Goal: Feedback & Contribution: Contribute content

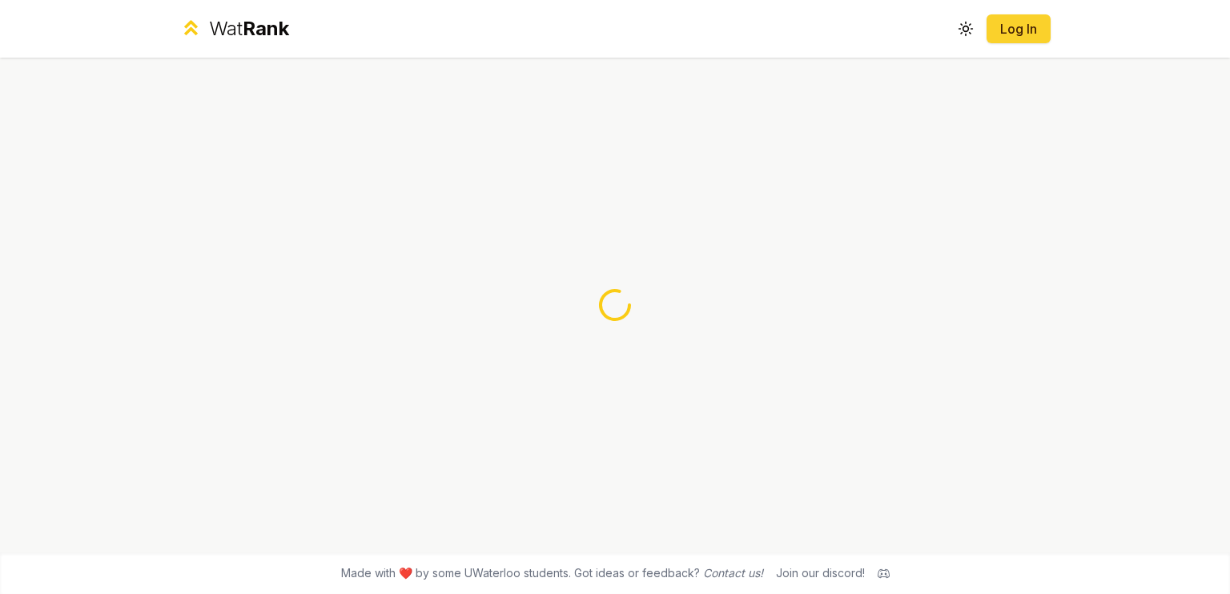
click at [1025, 16] on button "Log In" at bounding box center [1018, 28] width 64 height 29
click at [1014, 23] on link "Log In" at bounding box center [1018, 28] width 38 height 19
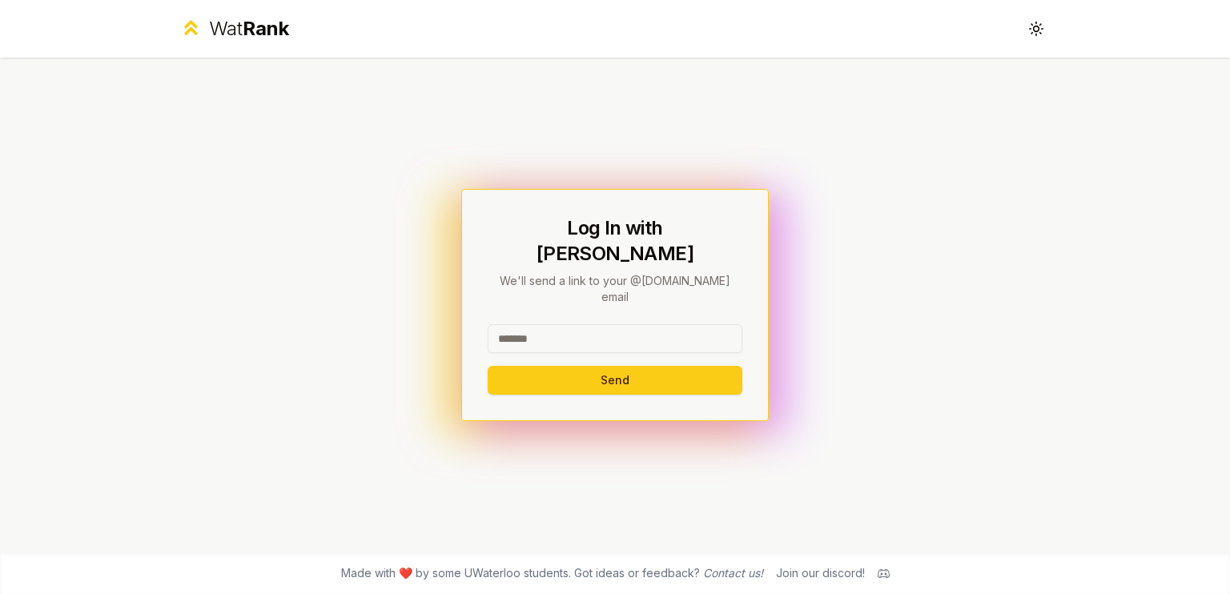
click at [540, 324] on input at bounding box center [615, 338] width 255 height 29
type input "********"
click at [584, 366] on button "Send" at bounding box center [615, 380] width 255 height 29
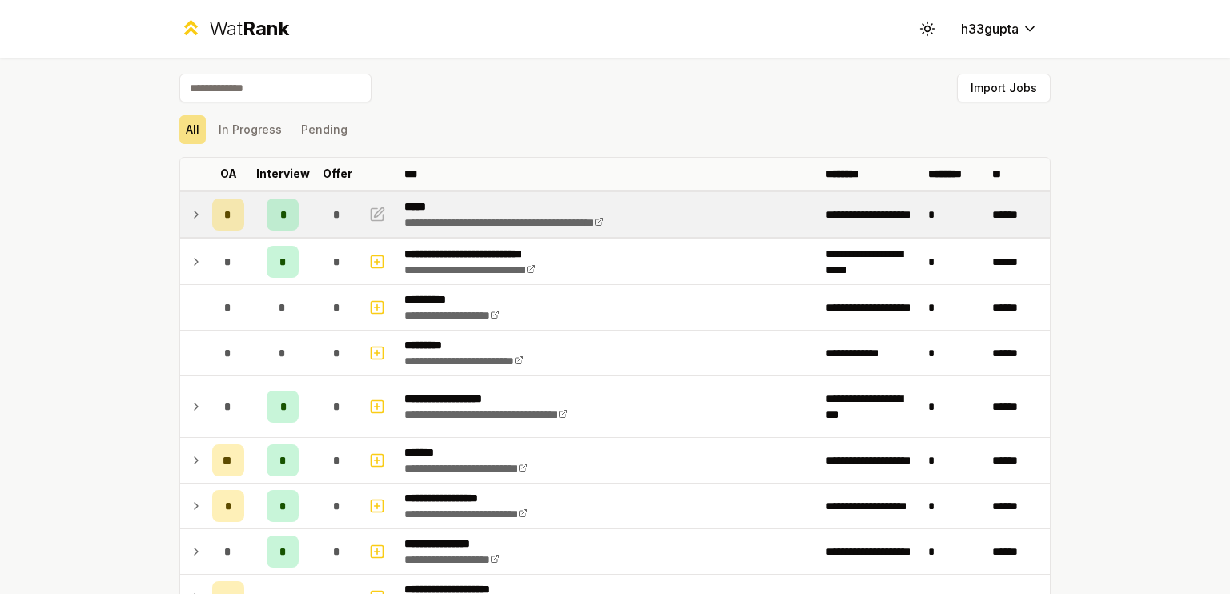
scroll to position [70, 0]
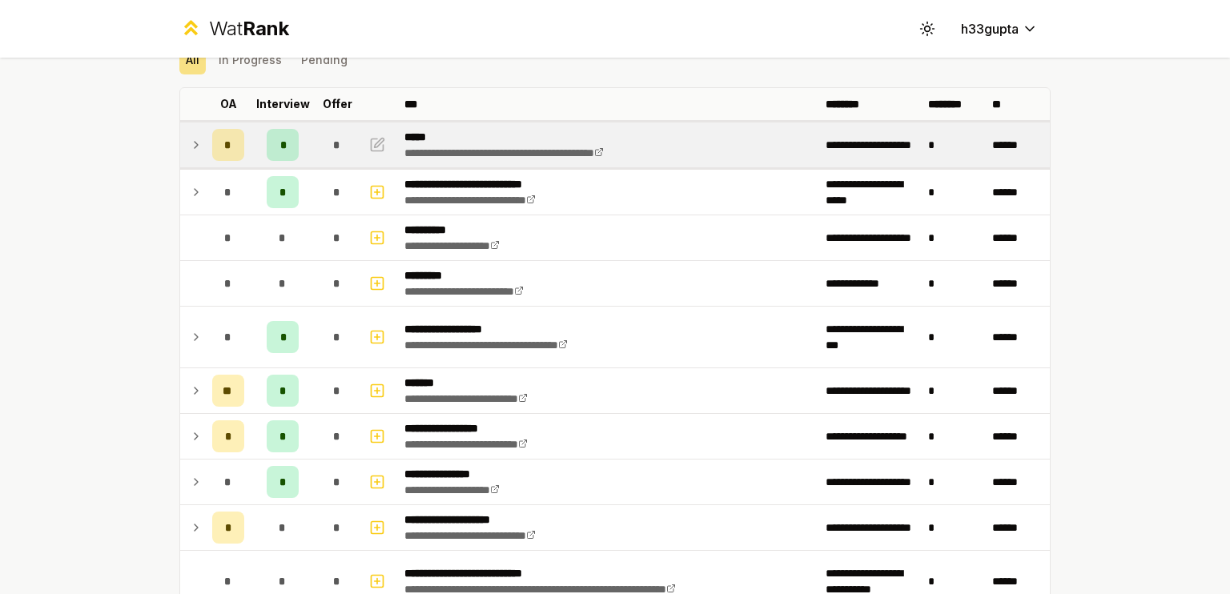
click at [190, 143] on icon at bounding box center [196, 144] width 13 height 19
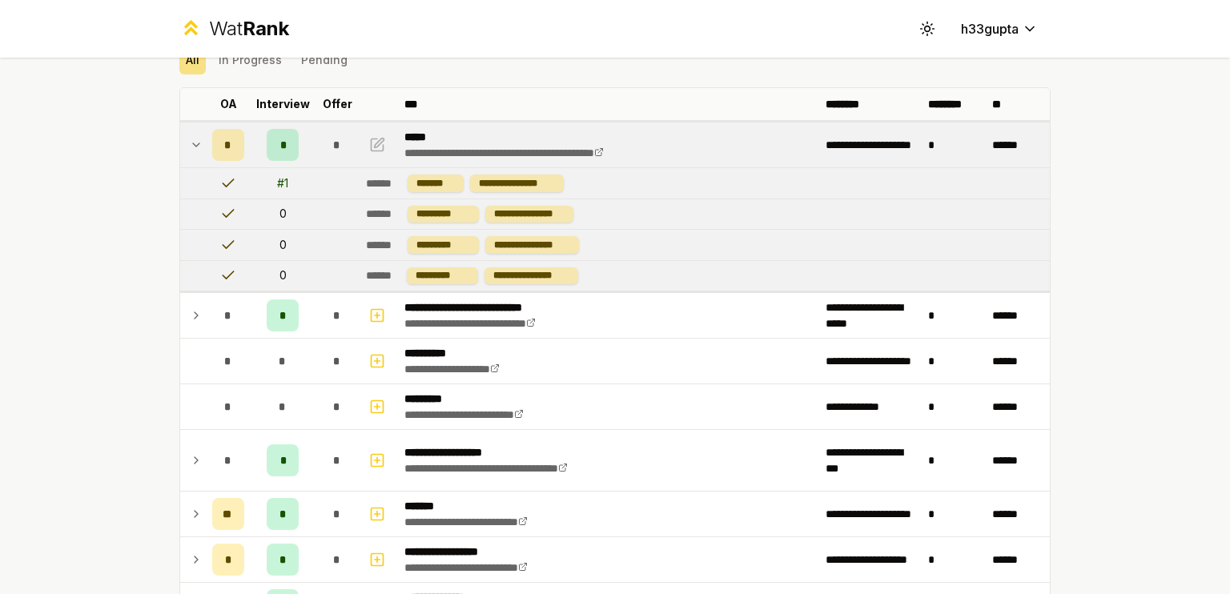
click at [190, 143] on icon at bounding box center [196, 144] width 13 height 19
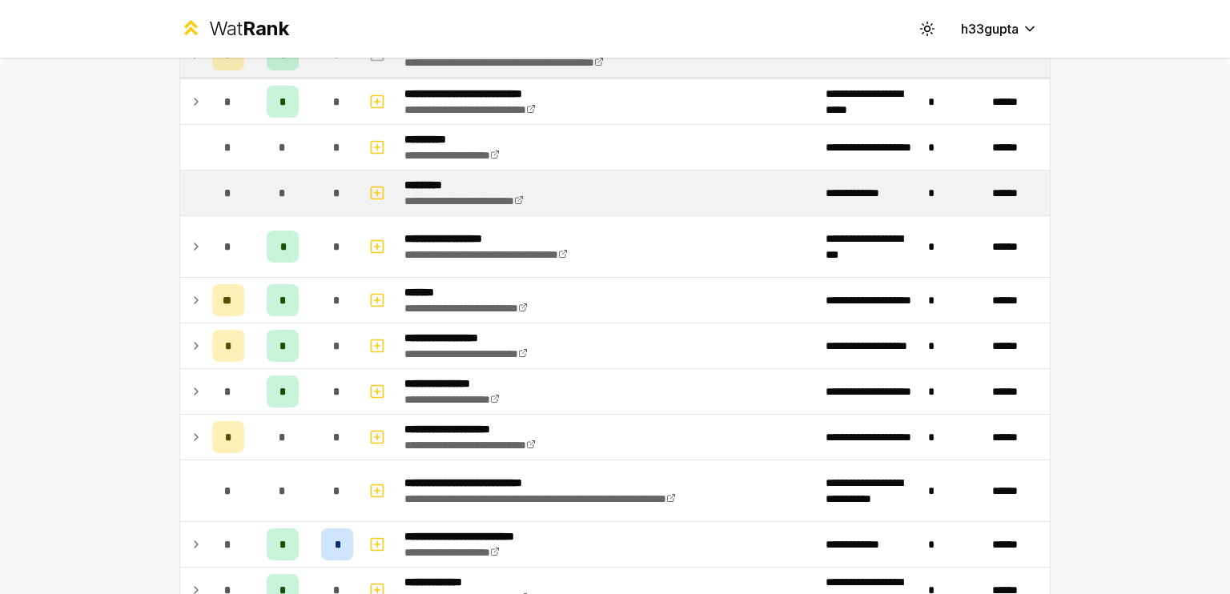
scroll to position [242, 0]
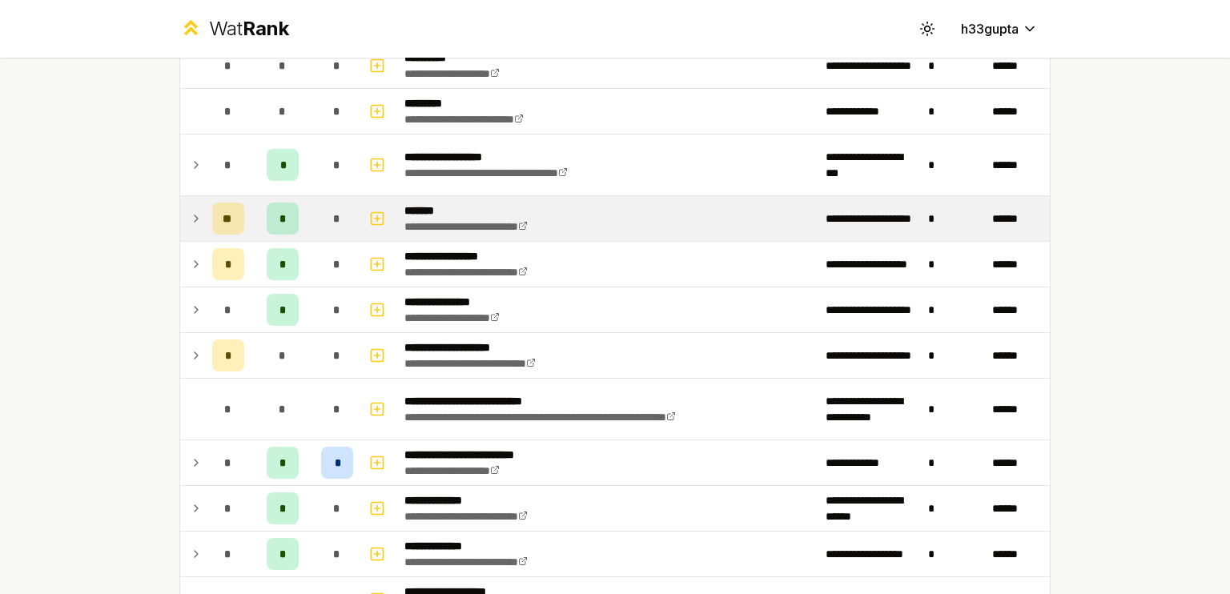
click at [190, 217] on icon at bounding box center [196, 218] width 13 height 19
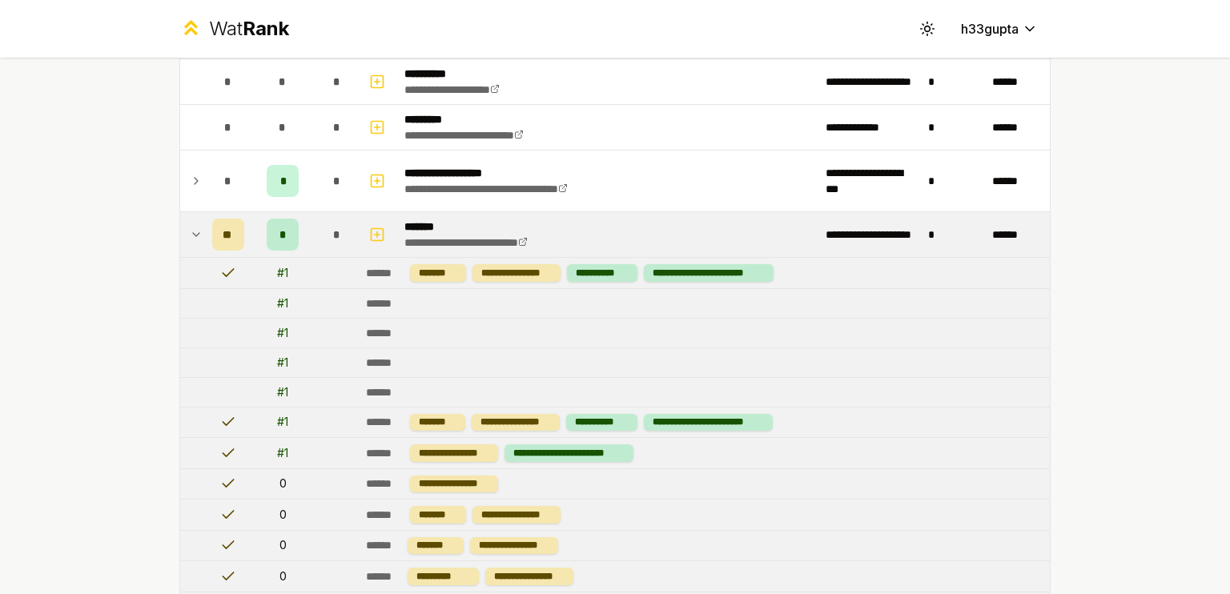
scroll to position [223, 0]
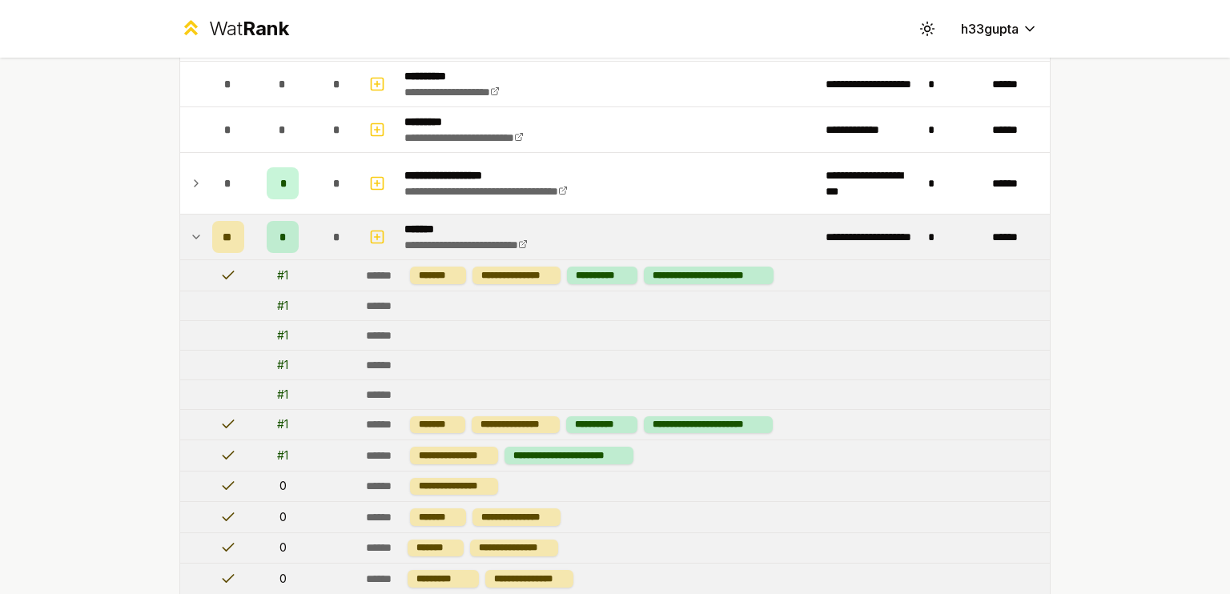
click at [190, 230] on icon at bounding box center [196, 236] width 13 height 19
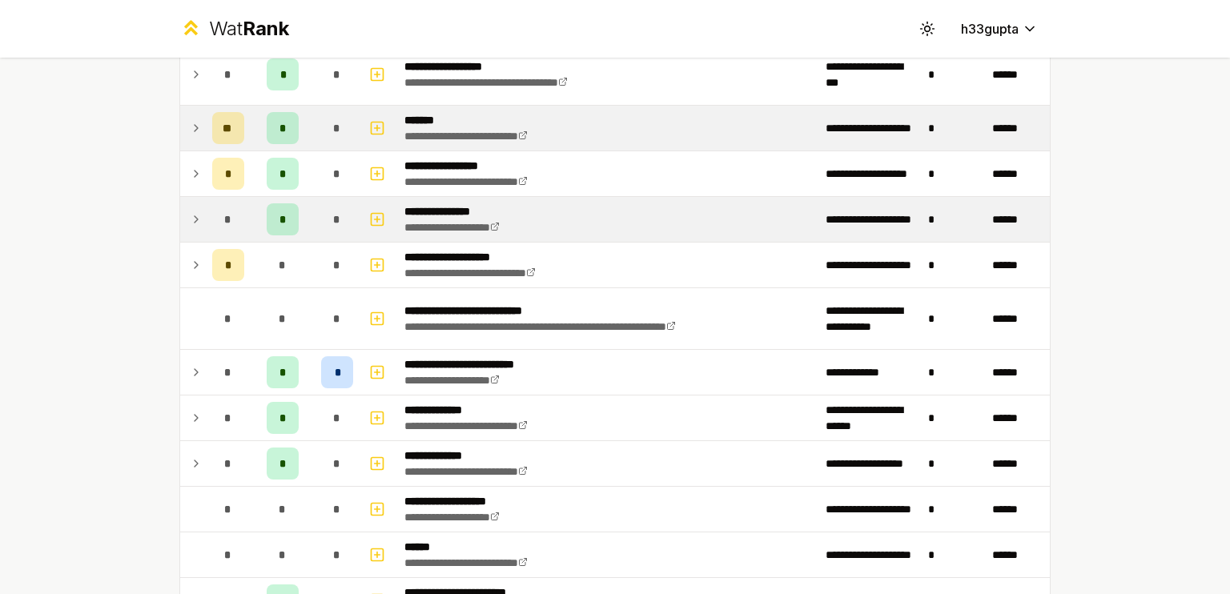
scroll to position [333, 0]
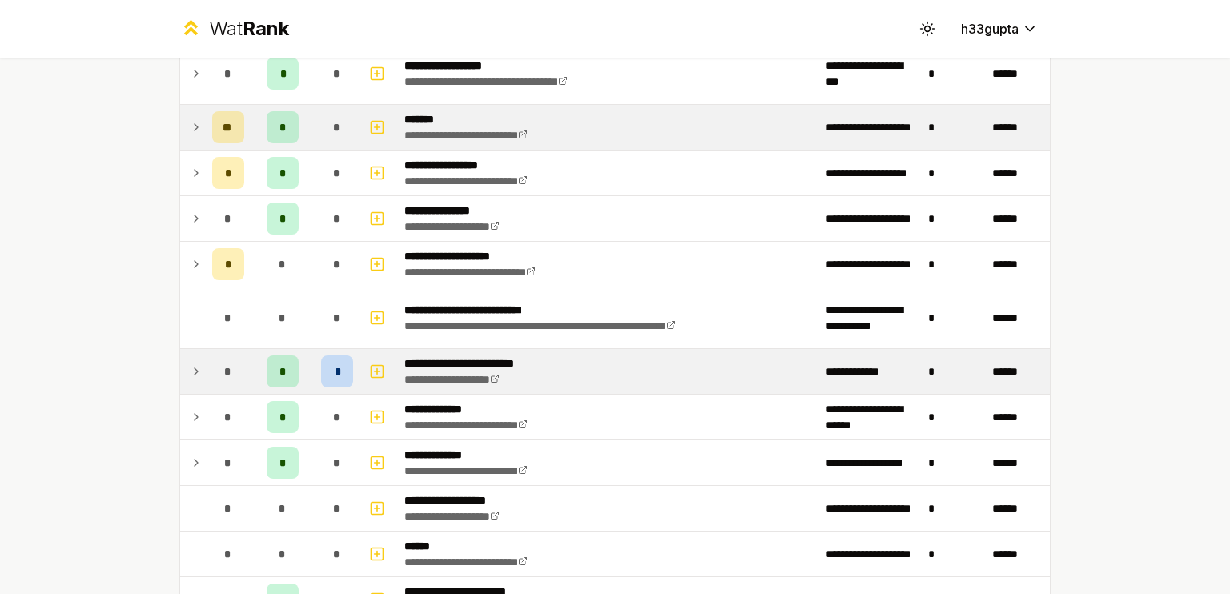
click at [194, 367] on icon at bounding box center [196, 371] width 13 height 19
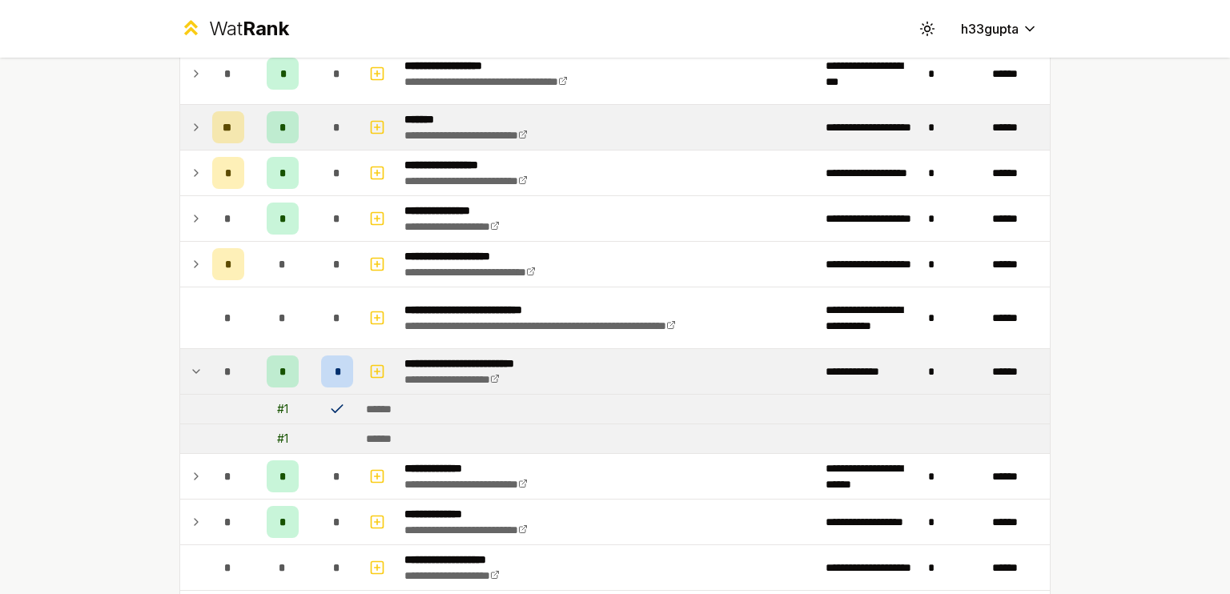
click at [194, 367] on icon at bounding box center [196, 371] width 13 height 19
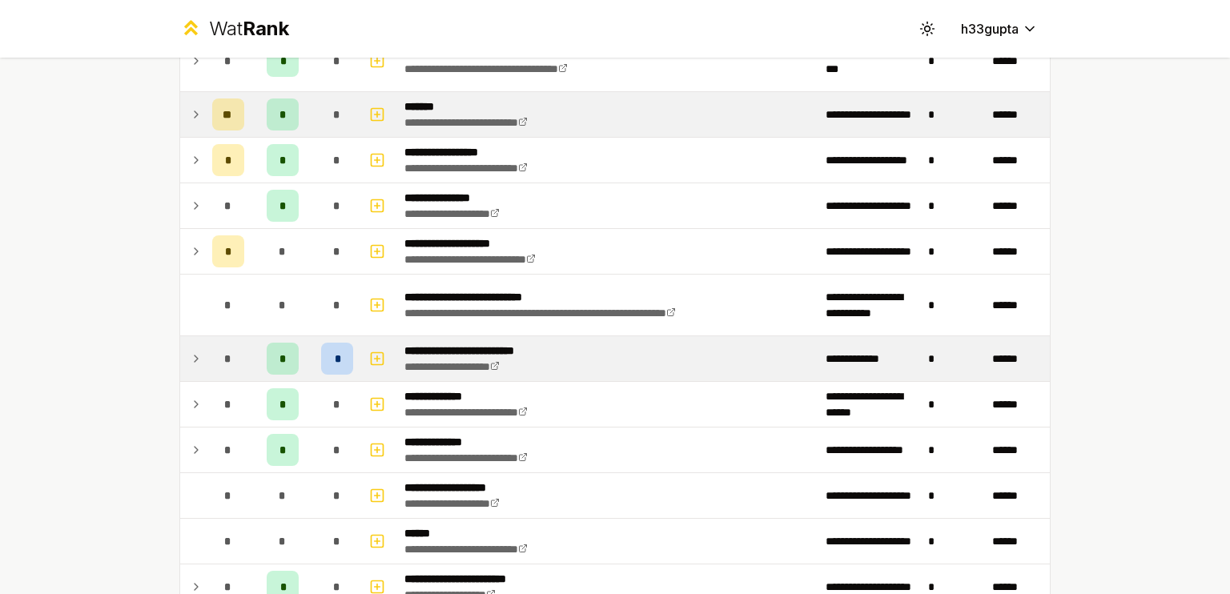
scroll to position [375, 0]
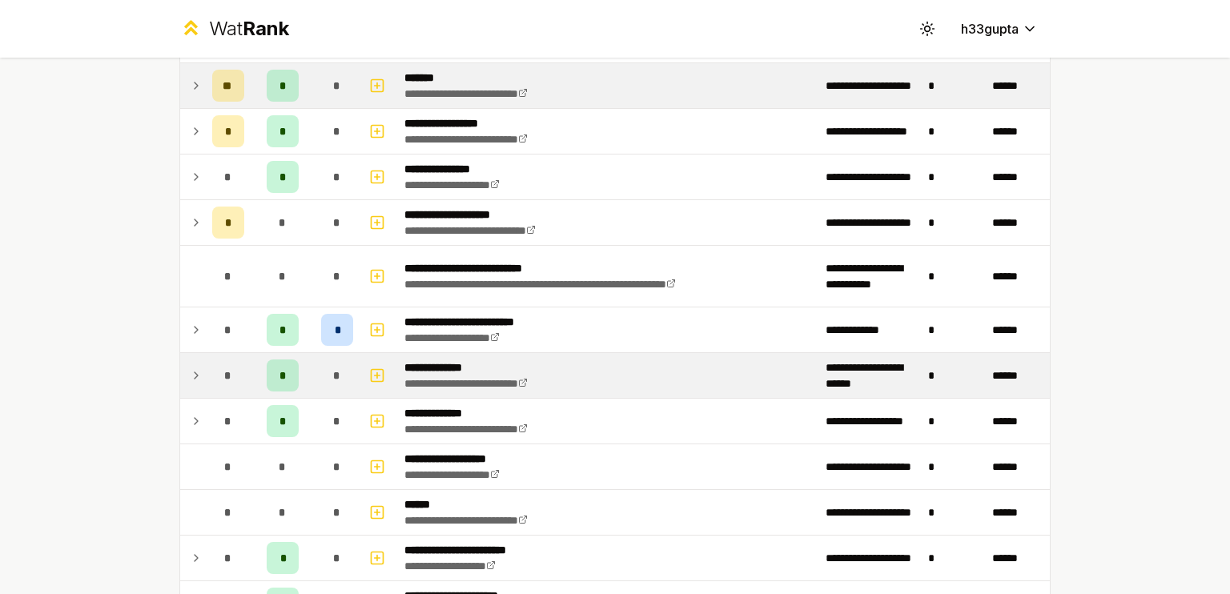
click at [190, 366] on icon at bounding box center [196, 375] width 13 height 19
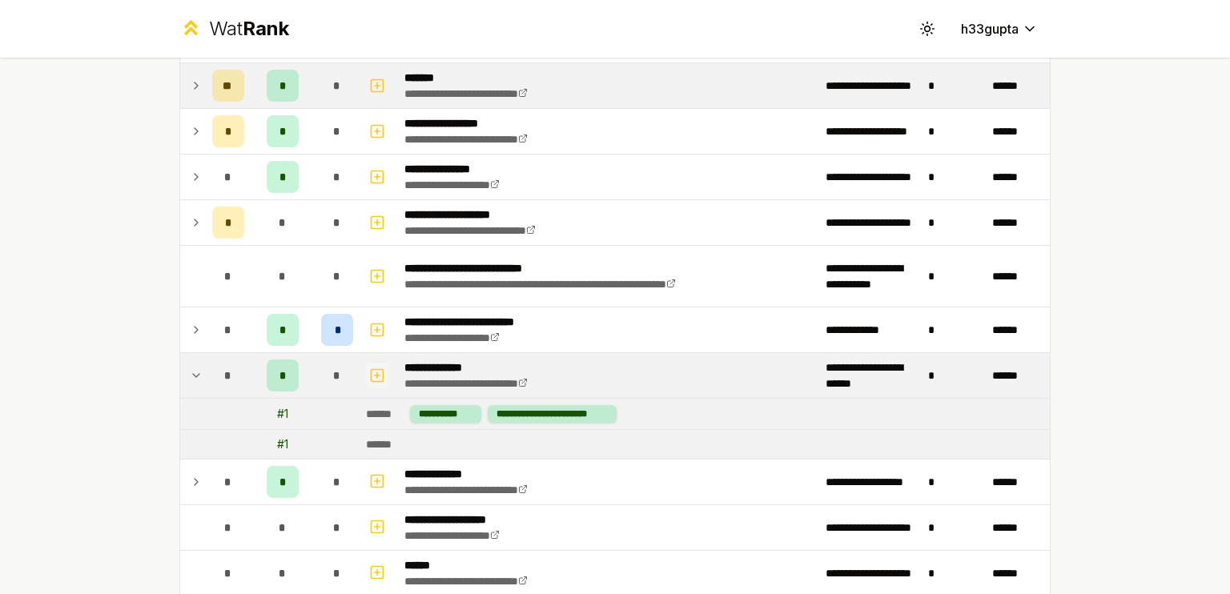
click at [375, 375] on icon "button" at bounding box center [378, 375] width 6 height 0
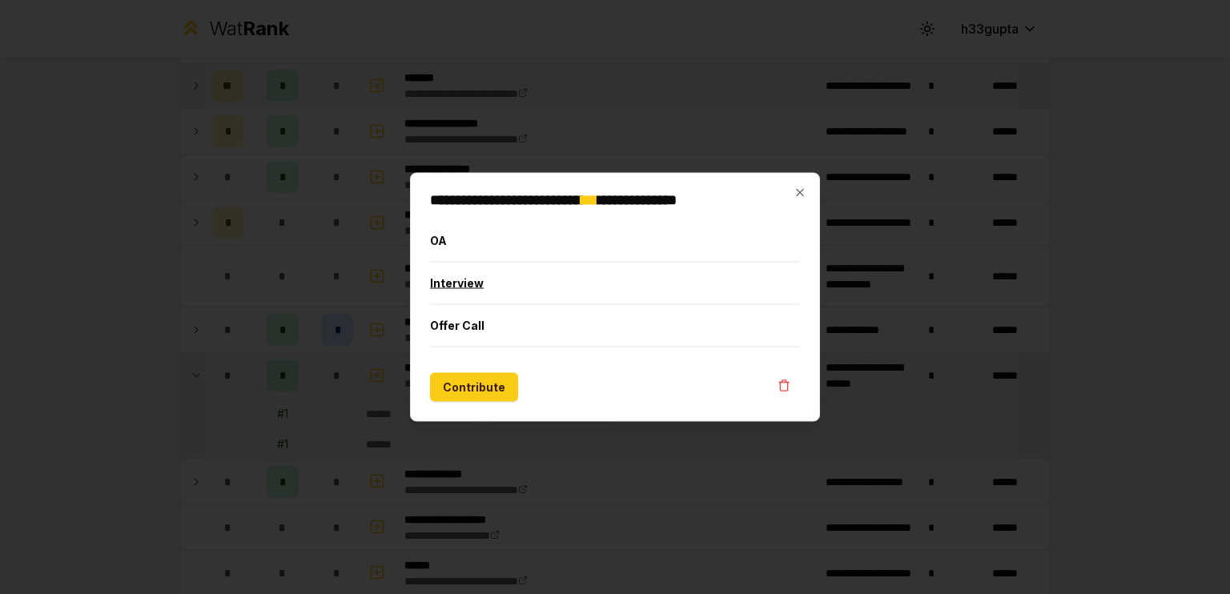
click at [499, 290] on button "Interview" at bounding box center [615, 284] width 370 height 42
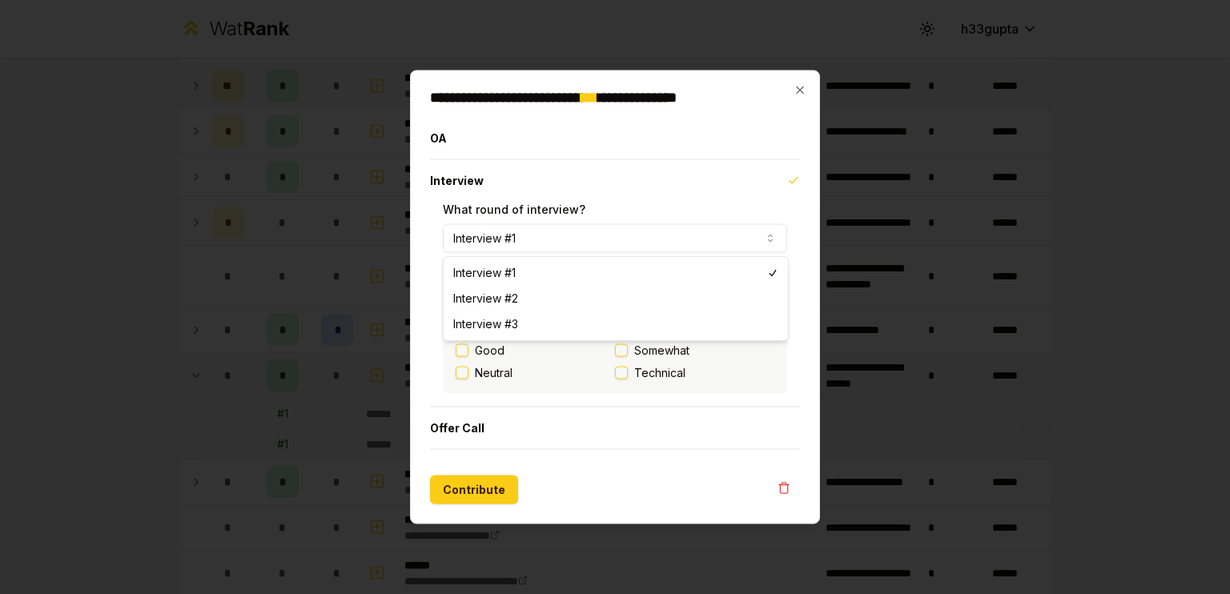
click at [532, 243] on button "Interview #1" at bounding box center [615, 238] width 344 height 29
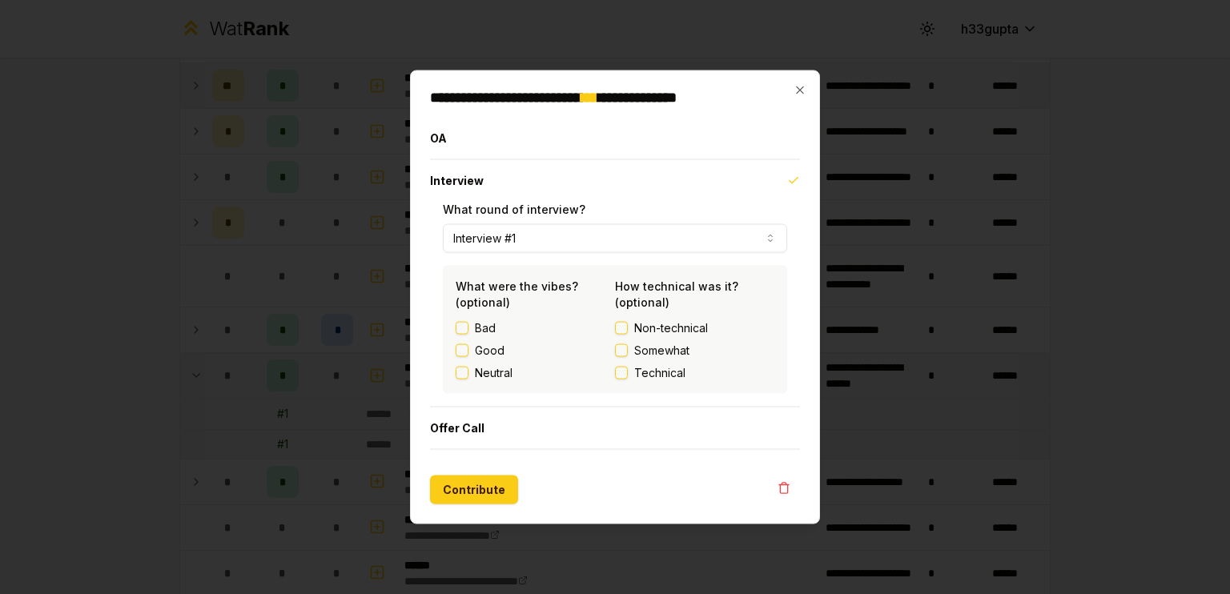
click at [484, 351] on label "Good" at bounding box center [490, 351] width 30 height 16
click at [468, 351] on button "Good" at bounding box center [462, 350] width 13 height 13
click at [650, 330] on span "Non-technical" at bounding box center [671, 328] width 74 height 16
click at [628, 330] on button "Non-technical" at bounding box center [621, 328] width 13 height 13
click at [652, 355] on span "Somewhat" at bounding box center [661, 351] width 55 height 16
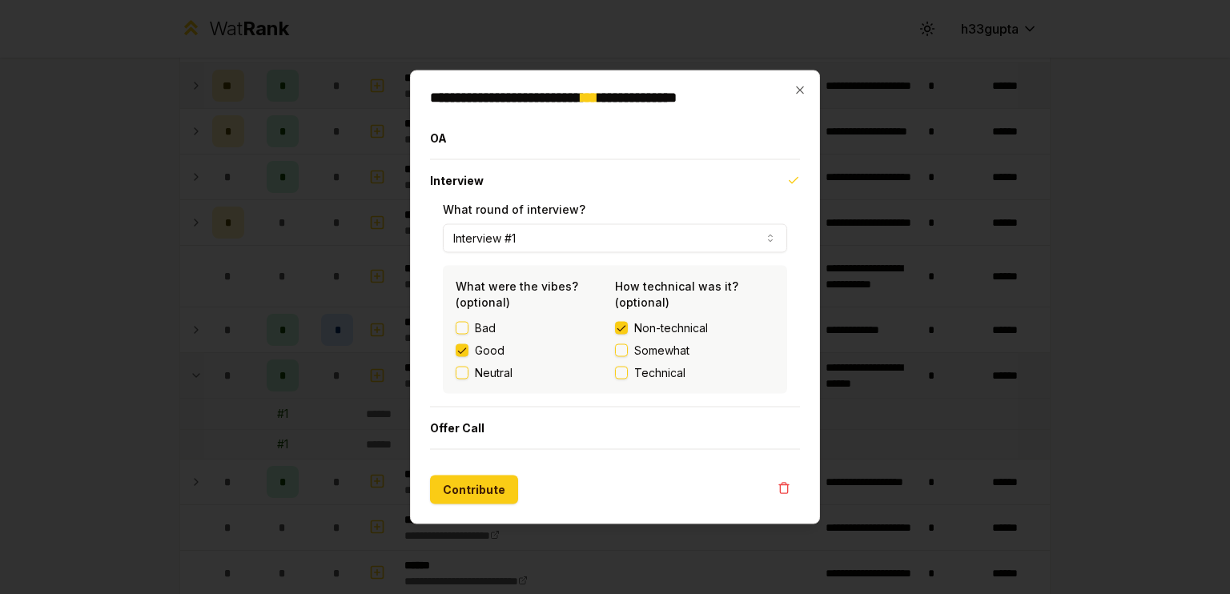
click at [628, 355] on button "Somewhat" at bounding box center [621, 350] width 13 height 13
click at [492, 489] on button "Contribute" at bounding box center [474, 490] width 88 height 29
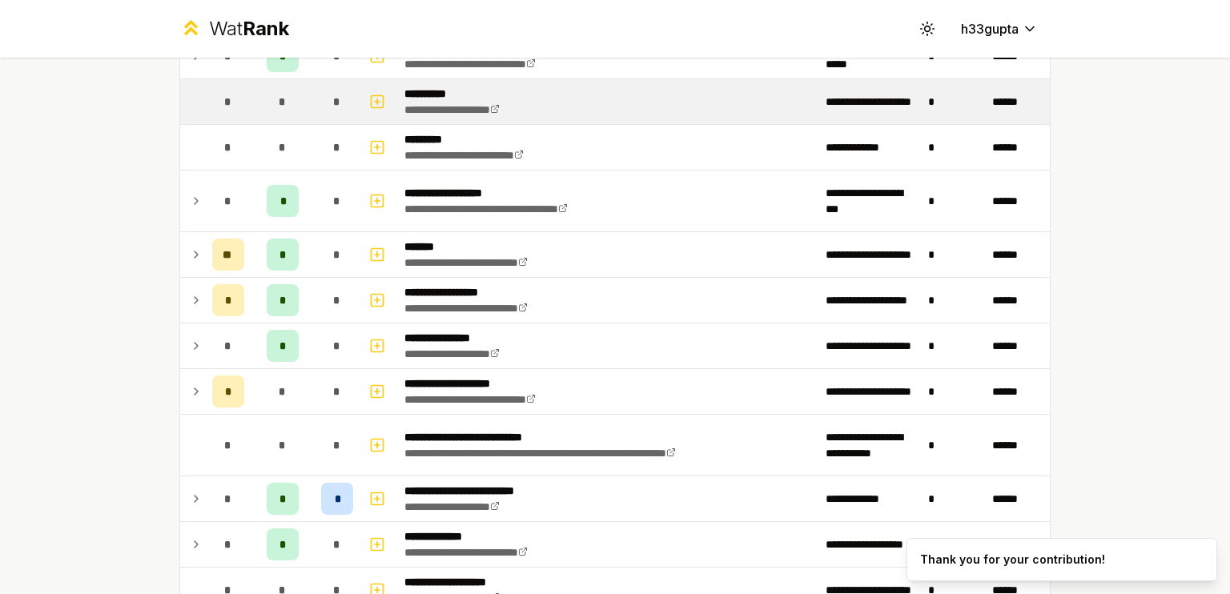
scroll to position [253, 0]
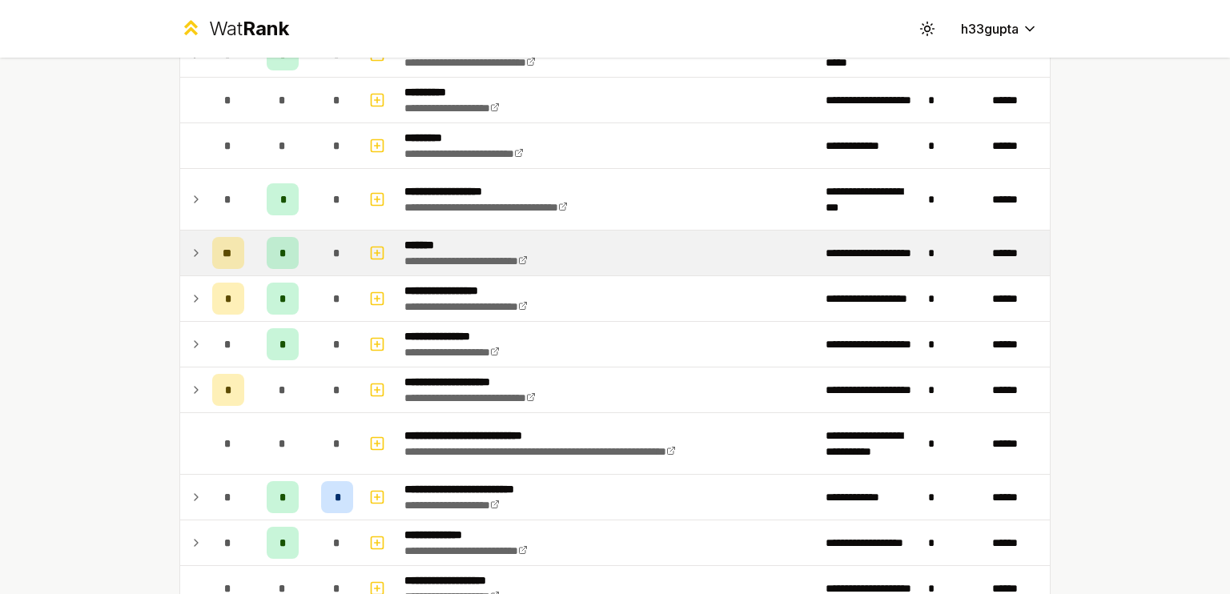
click at [190, 246] on icon at bounding box center [196, 252] width 13 height 19
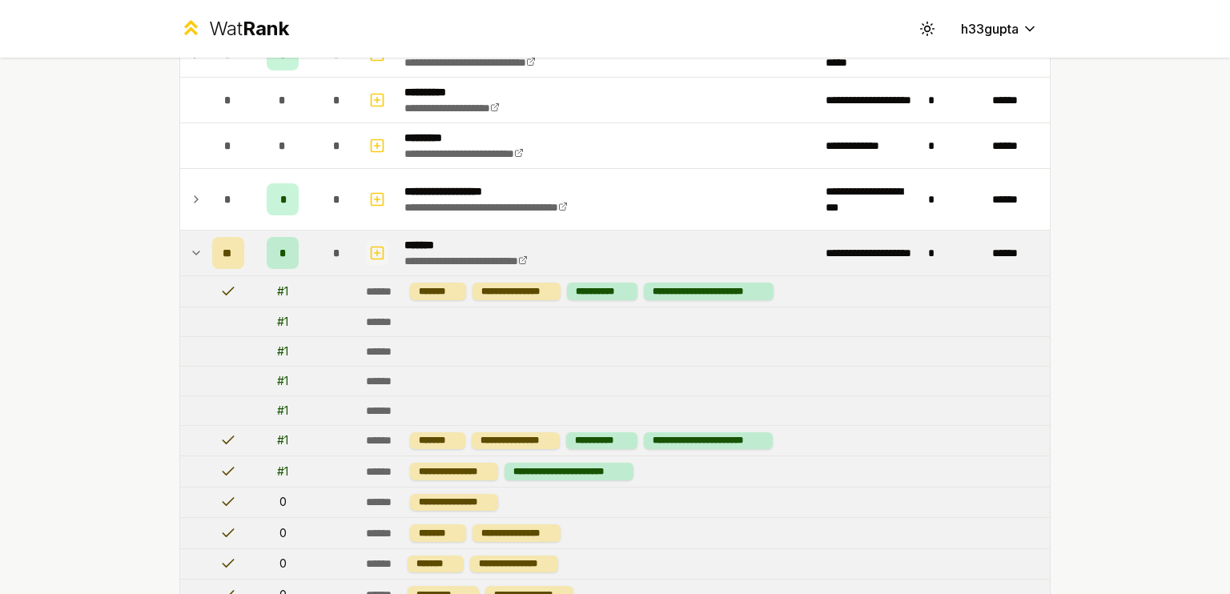
click at [373, 248] on icon "button" at bounding box center [377, 252] width 16 height 19
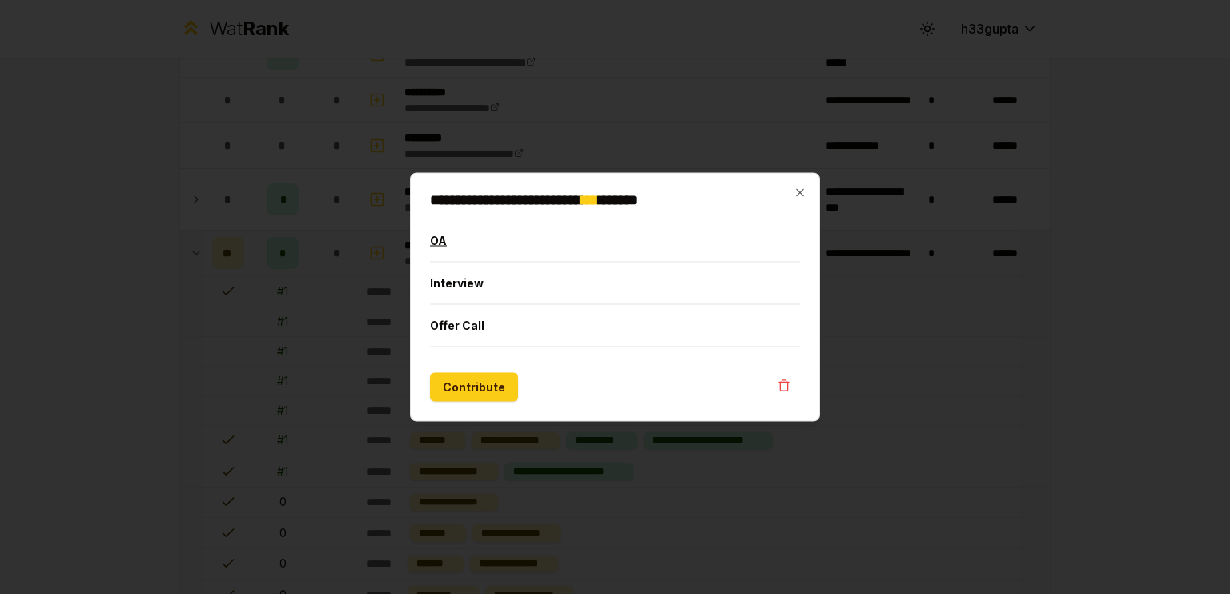
click at [466, 254] on button "OA" at bounding box center [615, 241] width 370 height 42
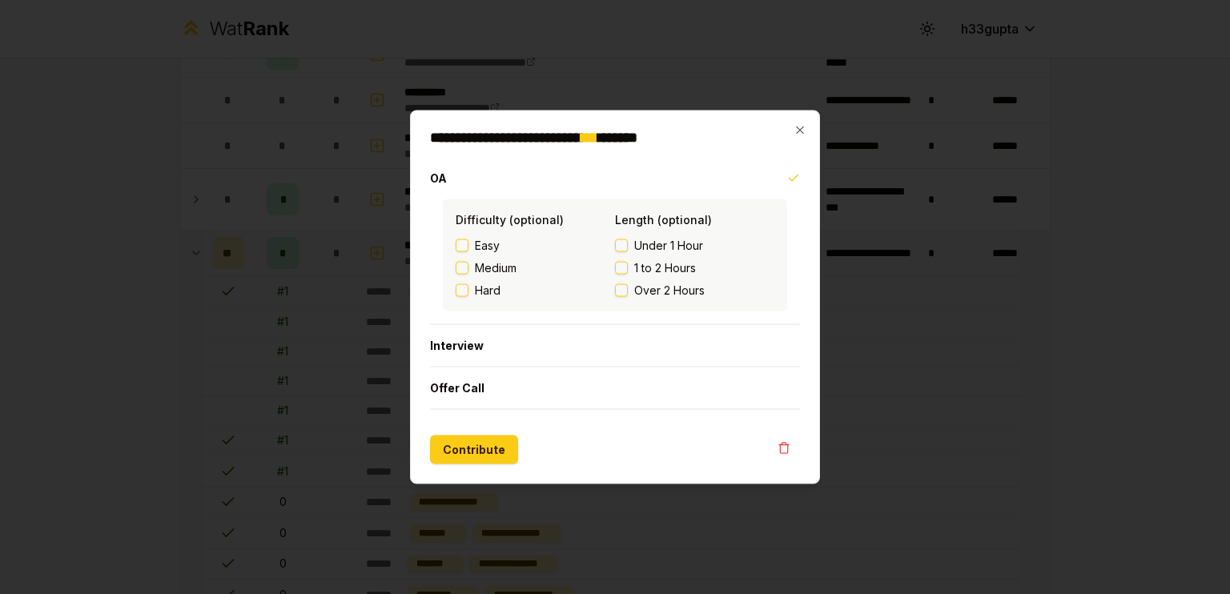
click at [490, 265] on span "Medium" at bounding box center [496, 268] width 42 height 16
click at [468, 265] on button "Medium" at bounding box center [462, 268] width 13 height 13
click at [644, 245] on span "Under 1 Hour" at bounding box center [668, 246] width 69 height 16
click at [628, 245] on button "Under 1 Hour" at bounding box center [621, 245] width 13 height 13
click at [460, 455] on button "Contribute" at bounding box center [474, 449] width 88 height 29
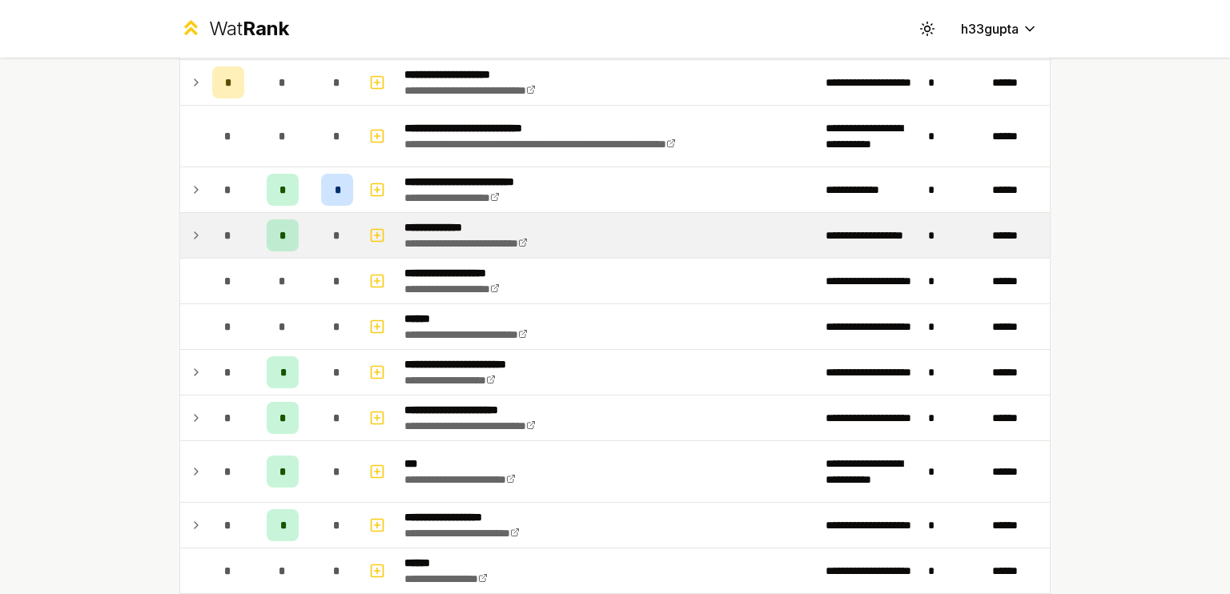
scroll to position [564, 0]
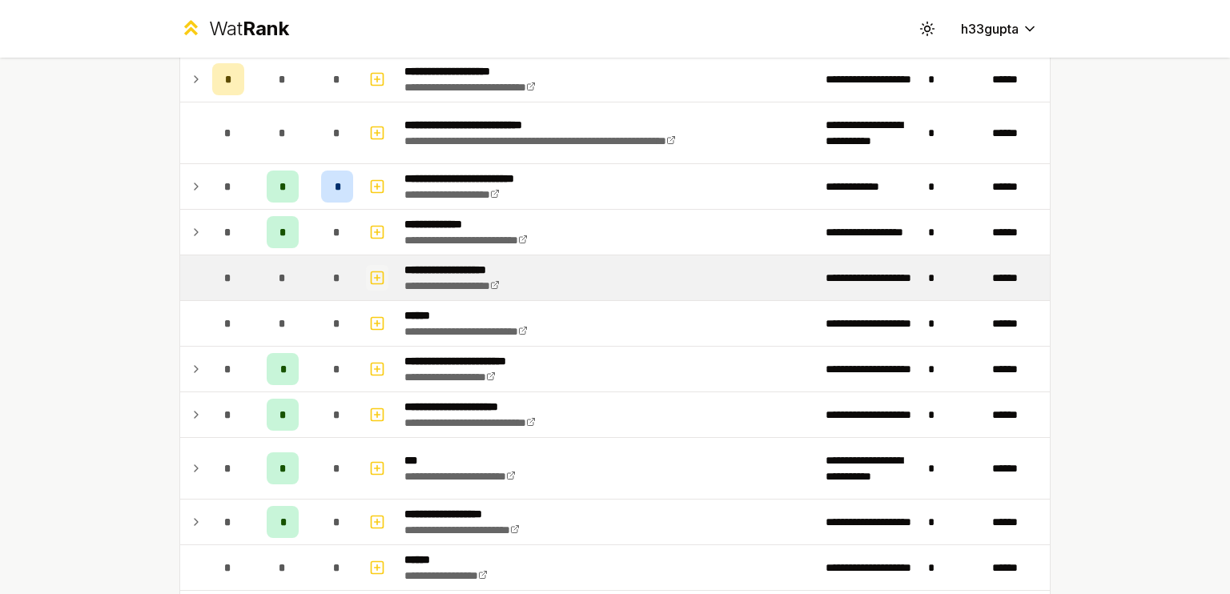
click at [372, 272] on icon "button" at bounding box center [377, 277] width 16 height 19
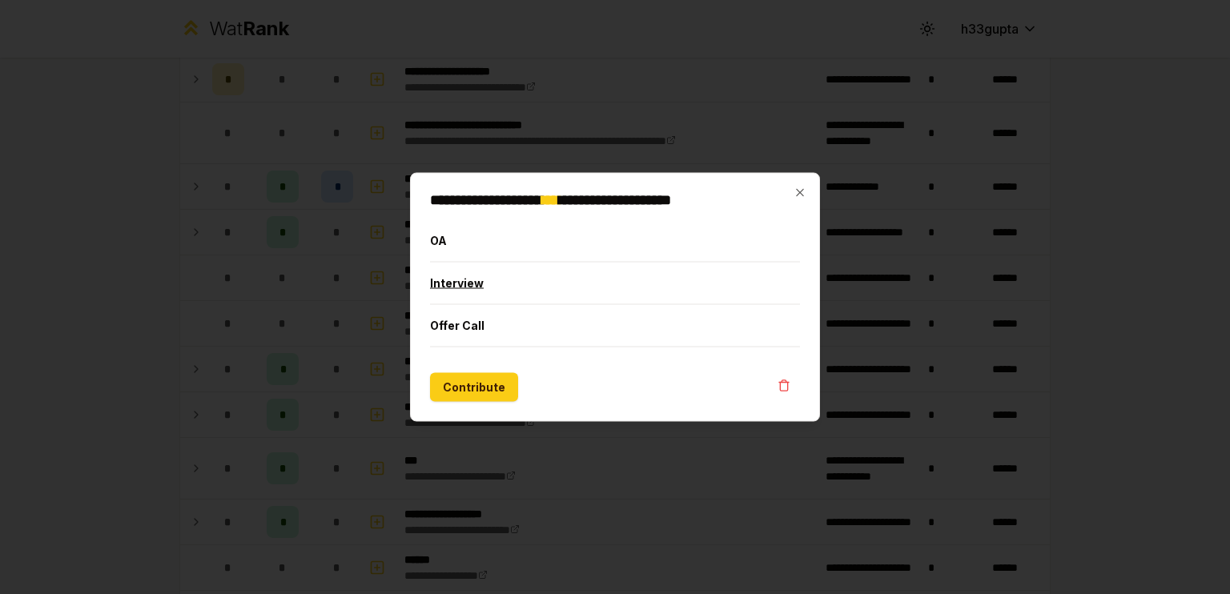
click at [453, 276] on button "Interview" at bounding box center [615, 284] width 370 height 42
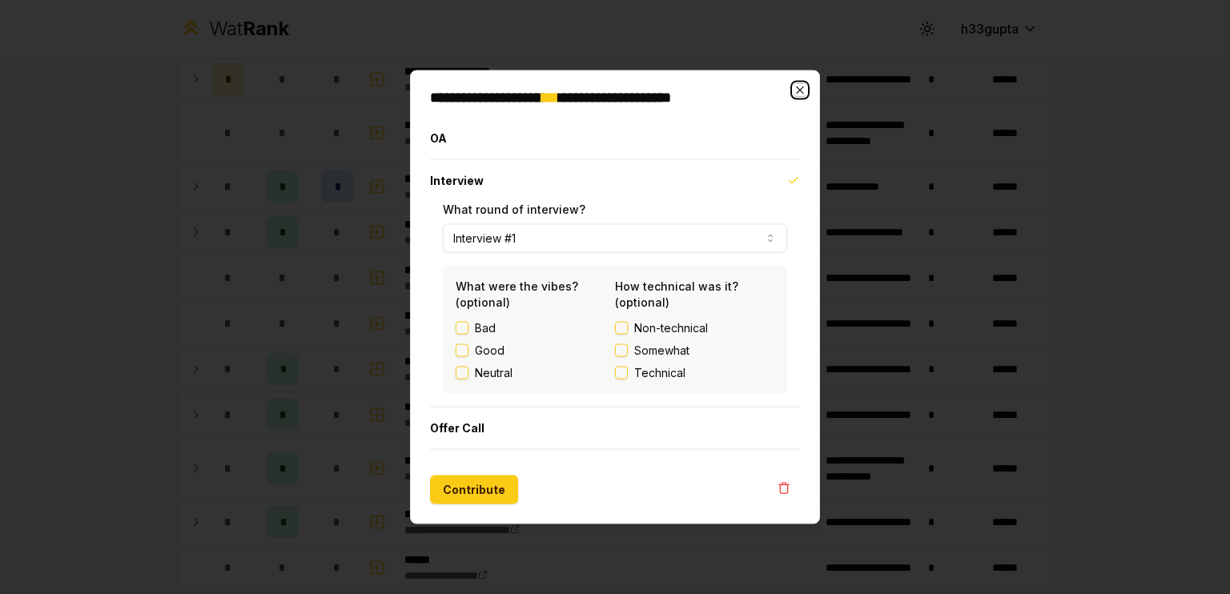
click at [794, 90] on icon "button" at bounding box center [799, 90] width 13 height 13
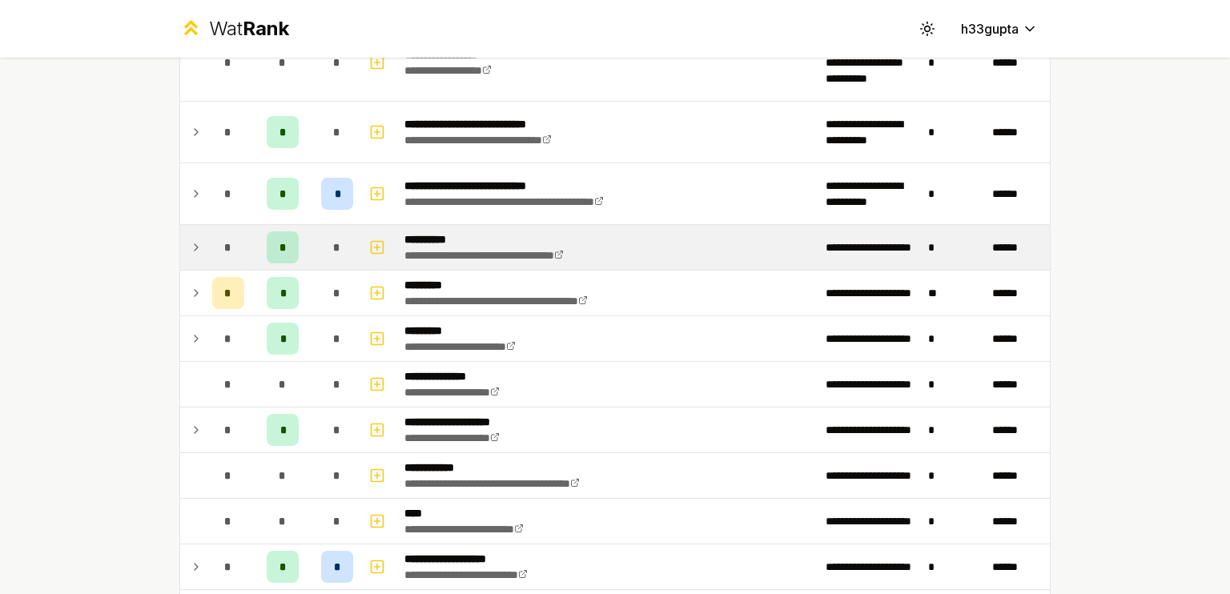
scroll to position [1764, 0]
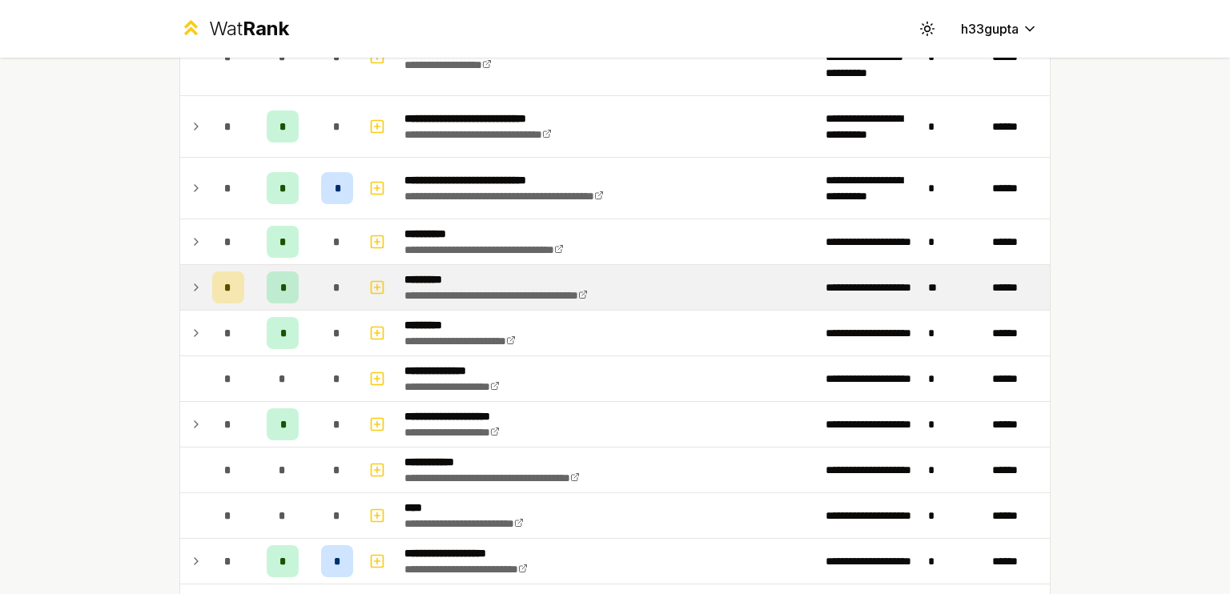
click at [195, 284] on icon at bounding box center [196, 287] width 3 height 6
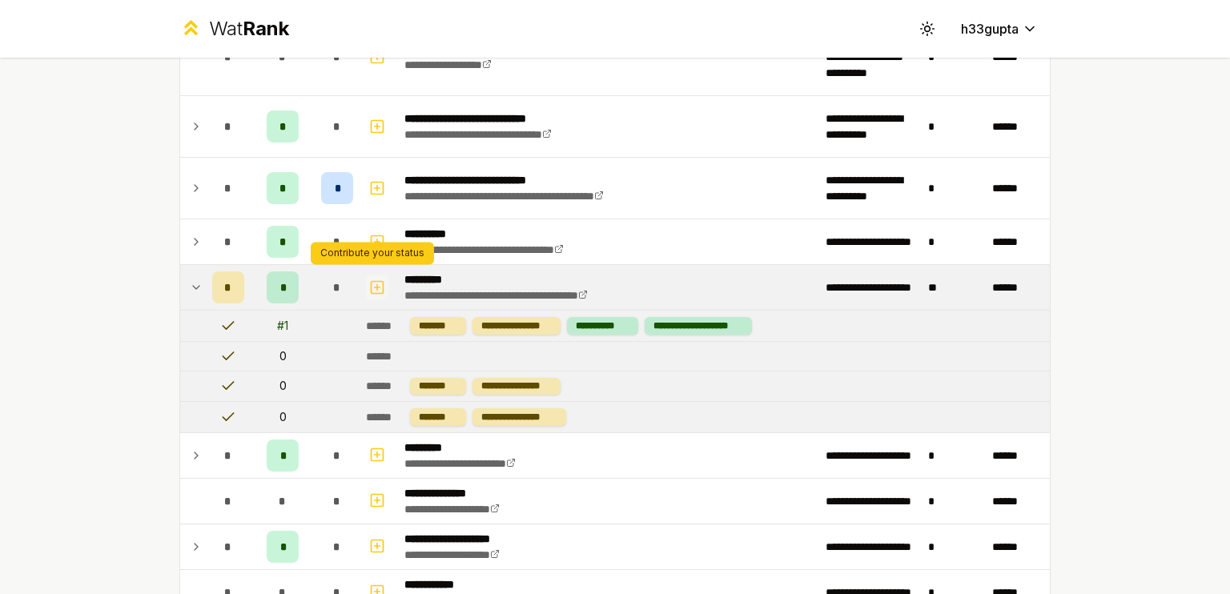
click at [371, 281] on rect "button" at bounding box center [377, 287] width 12 height 12
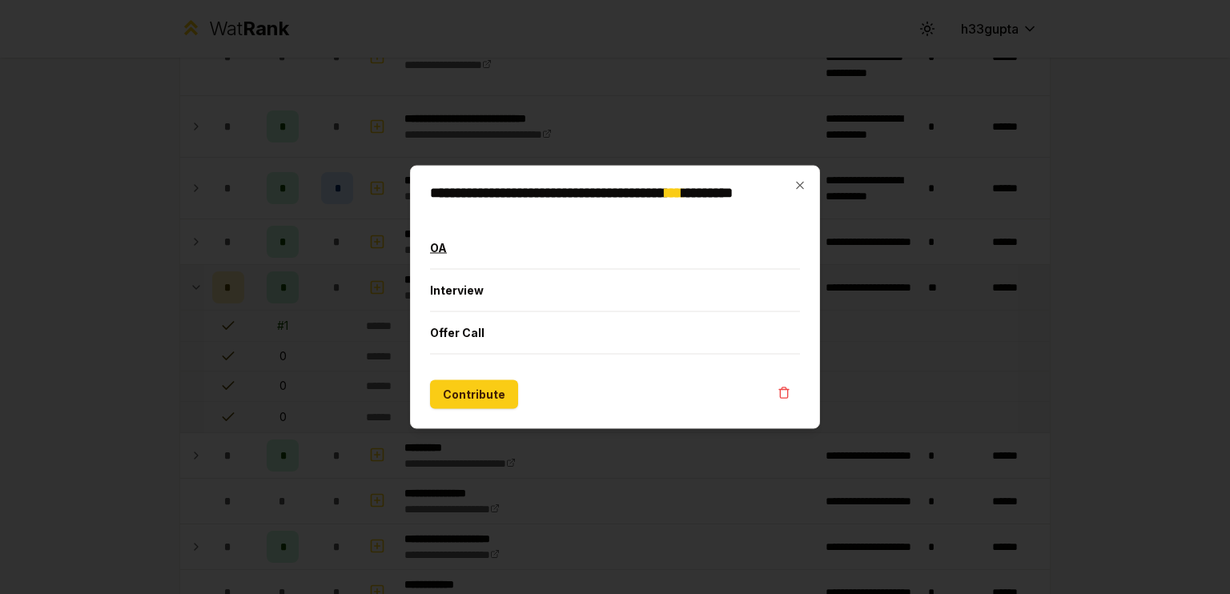
click at [484, 255] on button "OA" at bounding box center [615, 248] width 370 height 42
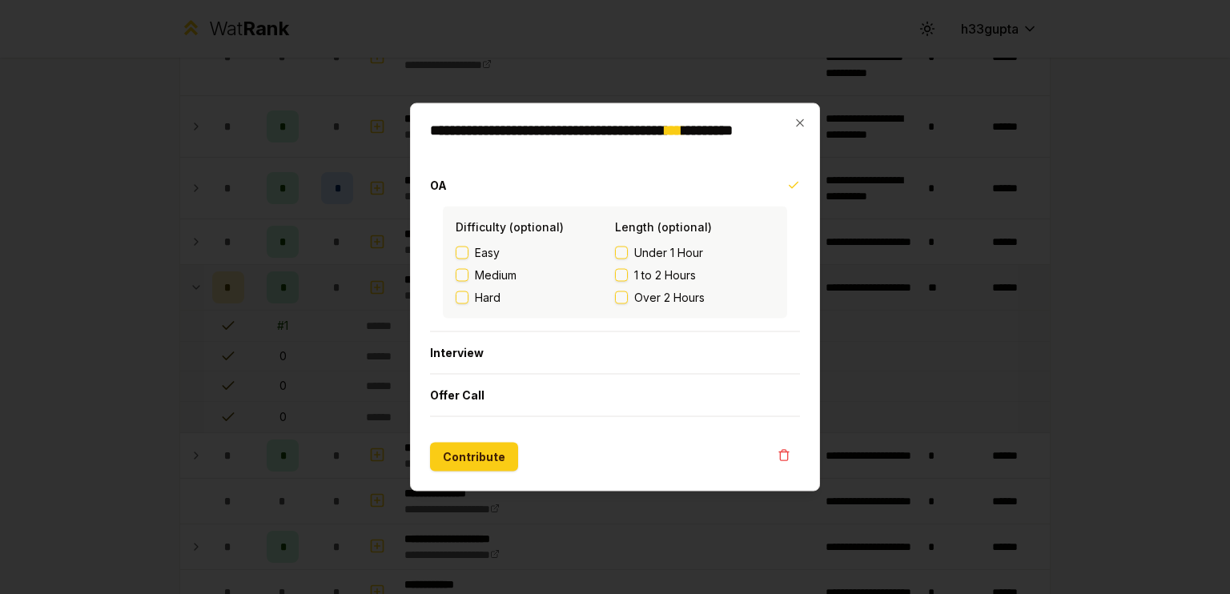
click at [493, 274] on span "Medium" at bounding box center [496, 275] width 42 height 16
click at [468, 274] on button "Medium" at bounding box center [462, 275] width 13 height 13
click at [647, 254] on span "Under 1 Hour" at bounding box center [668, 253] width 69 height 16
click at [628, 254] on button "Under 1 Hour" at bounding box center [621, 253] width 13 height 13
click at [470, 451] on button "Contribute" at bounding box center [474, 457] width 88 height 29
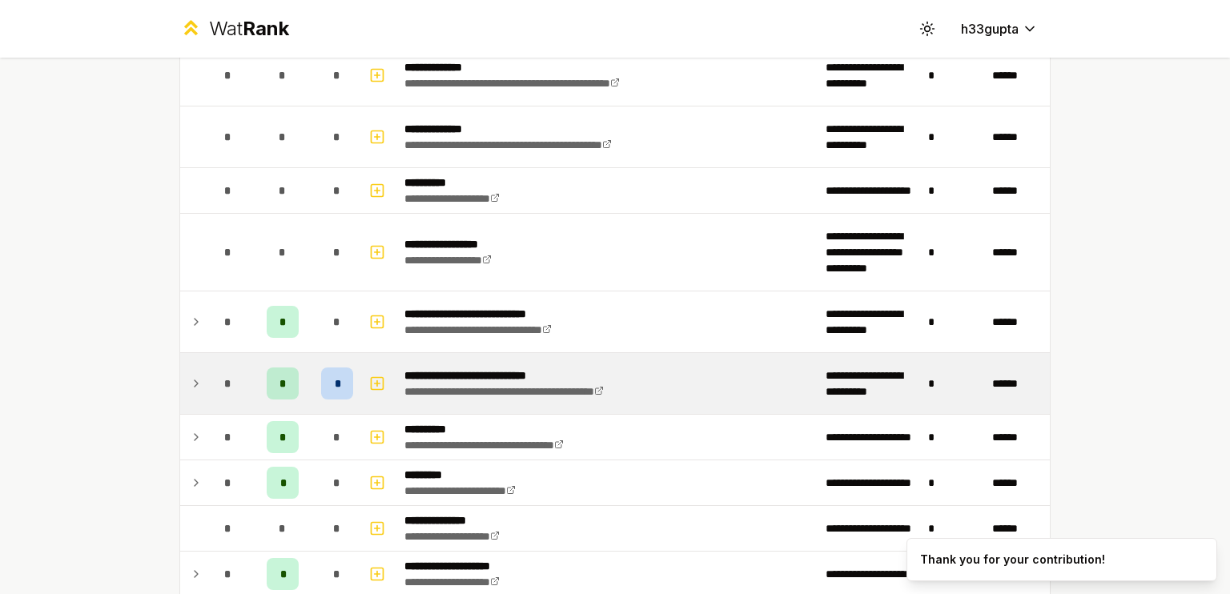
scroll to position [1722, 0]
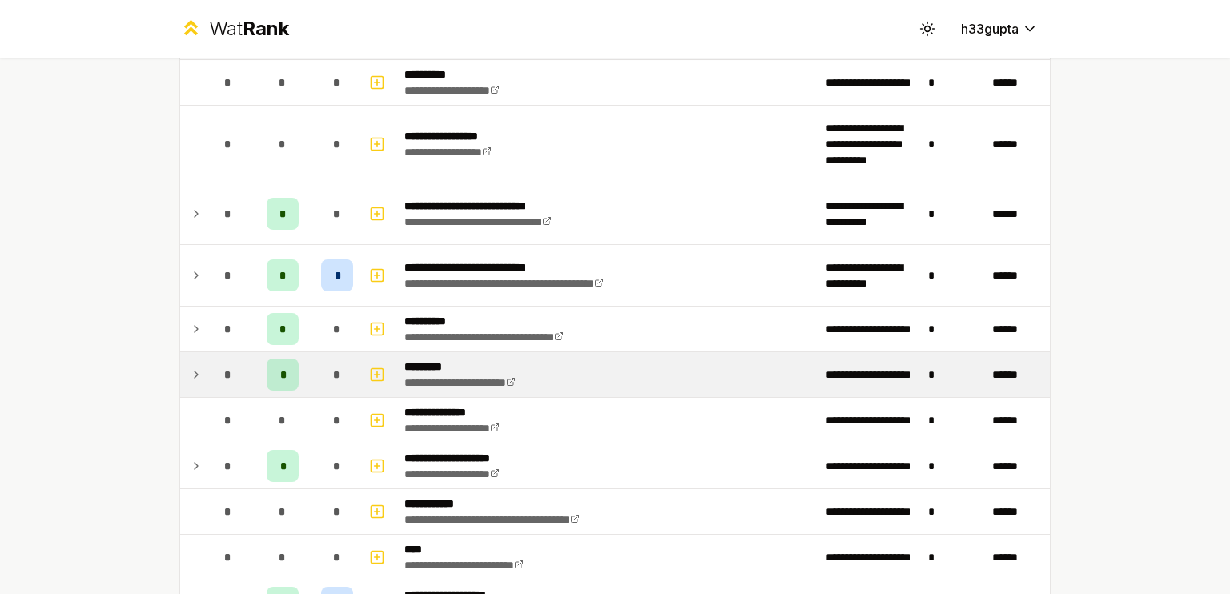
click at [190, 365] on icon at bounding box center [196, 374] width 13 height 19
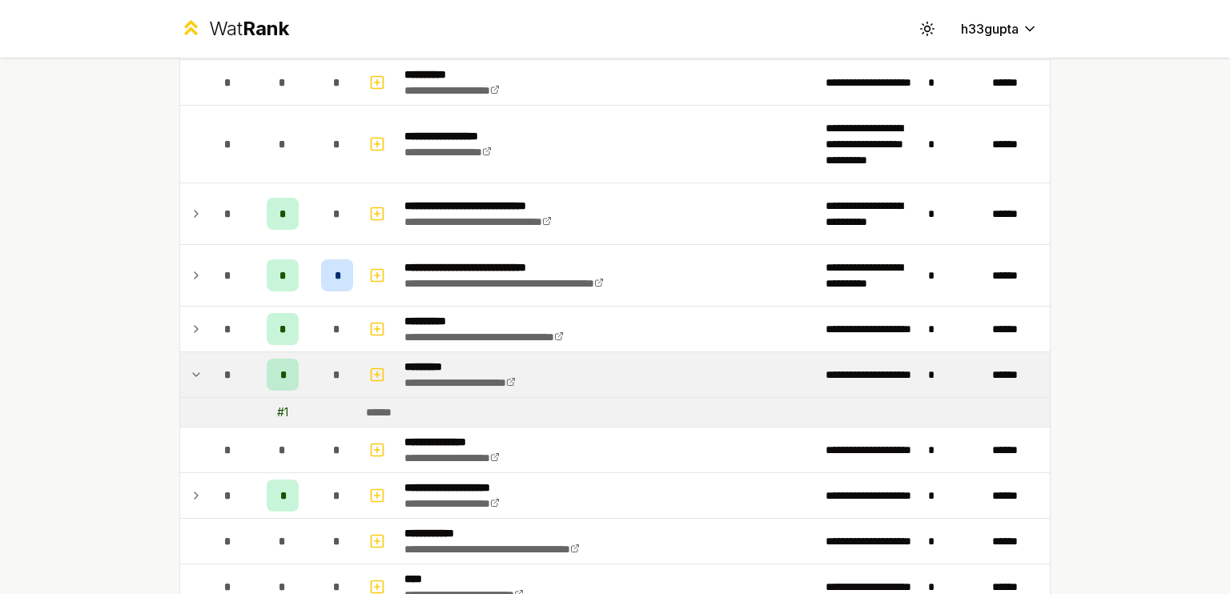
click at [190, 365] on icon at bounding box center [196, 374] width 13 height 19
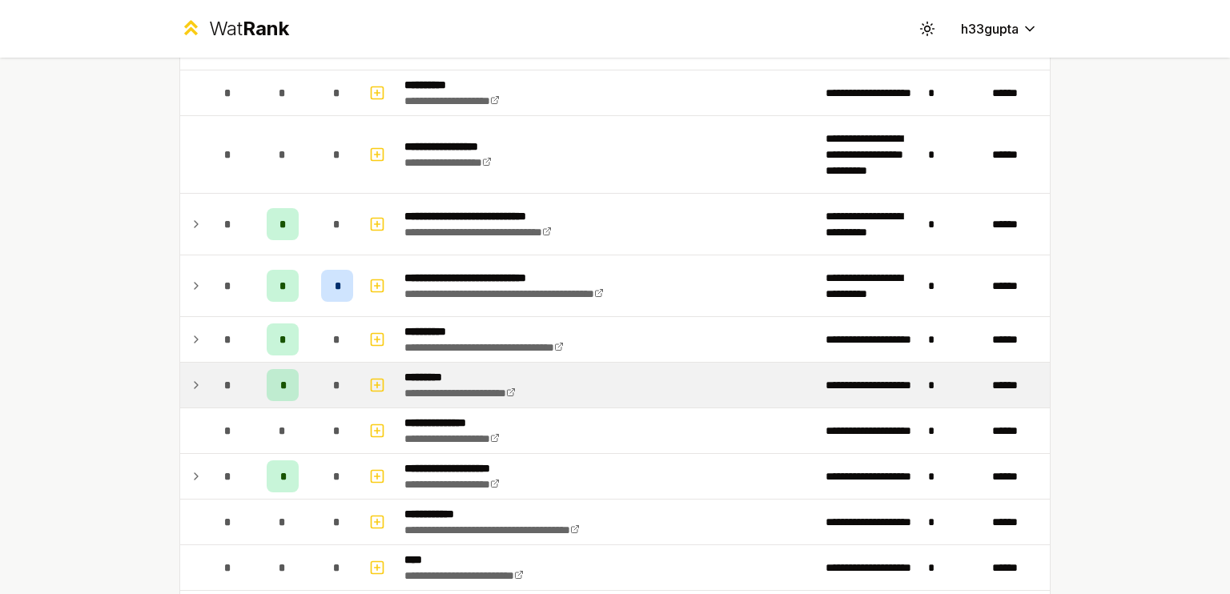
scroll to position [1704, 0]
